Goal: Task Accomplishment & Management: Manage account settings

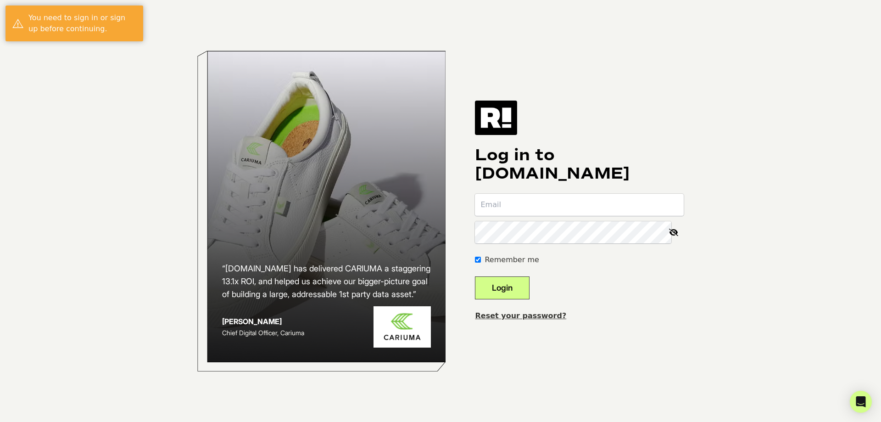
click at [542, 205] on input "email" at bounding box center [579, 205] width 209 height 22
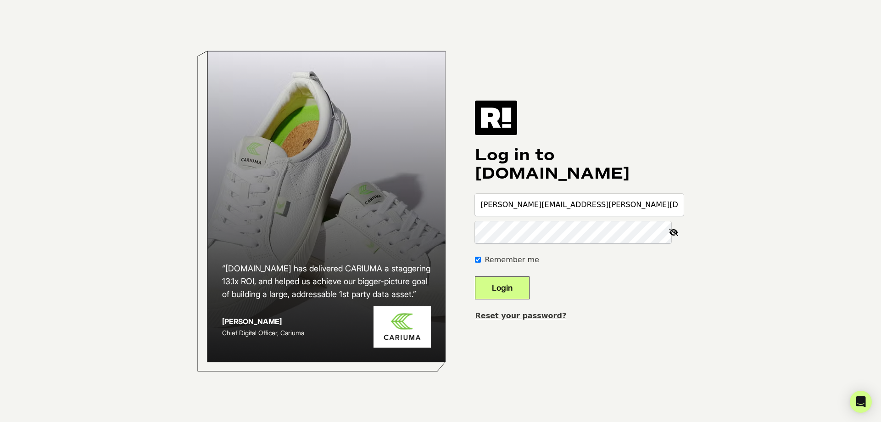
type input "[PERSON_NAME][EMAIL_ADDRESS][PERSON_NAME][DOMAIN_NAME]"
click at [475, 276] on button "Login" at bounding box center [502, 287] width 55 height 23
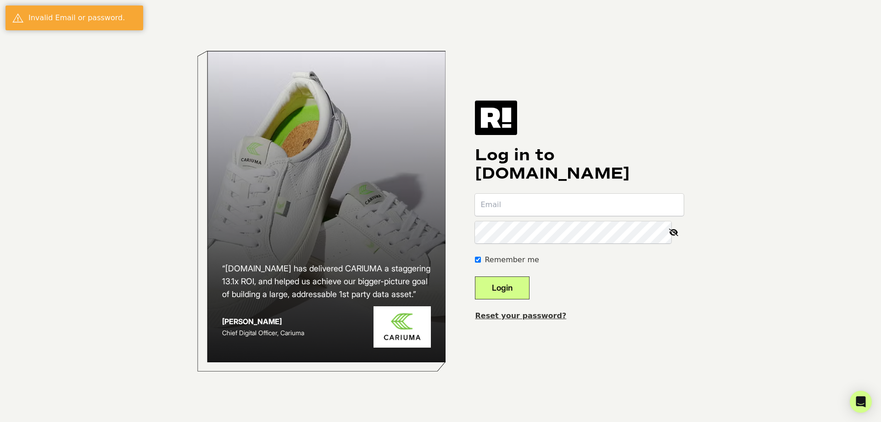
click at [520, 212] on input "email" at bounding box center [579, 205] width 209 height 22
type input "[PERSON_NAME][EMAIL_ADDRESS][PERSON_NAME][DOMAIN_NAME]"
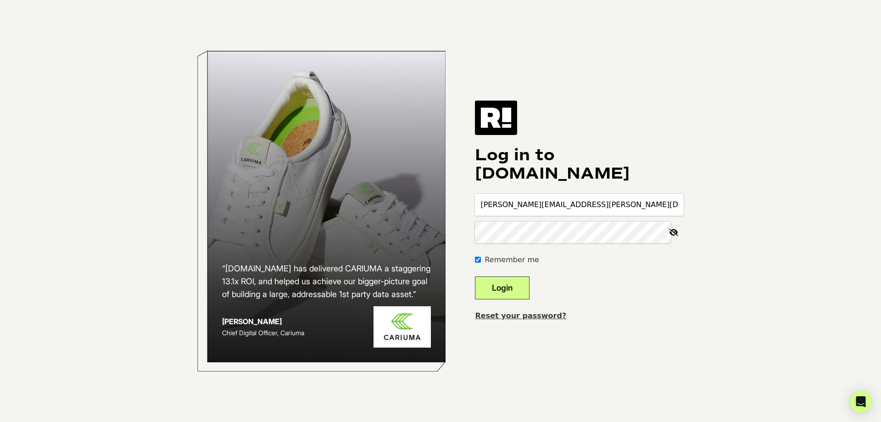
click at [475, 276] on button "Login" at bounding box center [502, 287] width 55 height 23
